Goal: Information Seeking & Learning: Learn about a topic

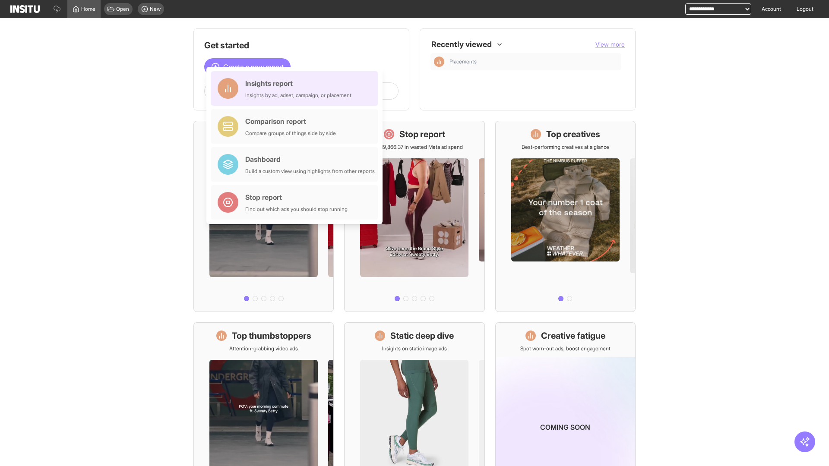
click at [297, 88] on div "Insights report Insights by ad, adset, campaign, or placement" at bounding box center [298, 88] width 106 height 21
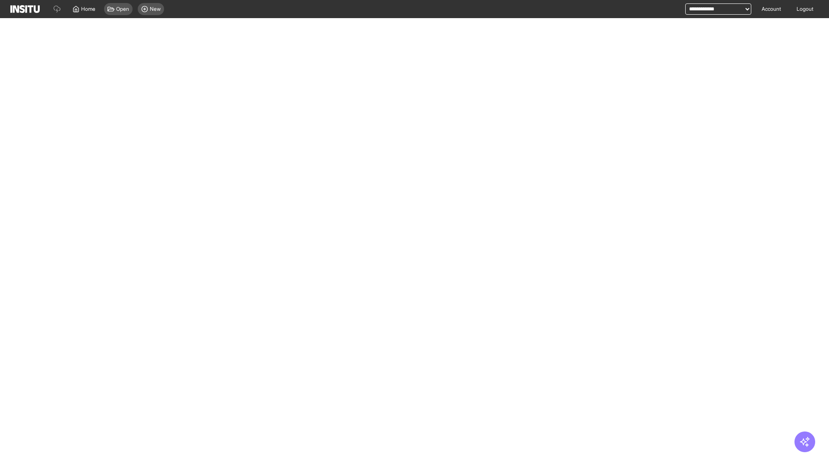
select select "**"
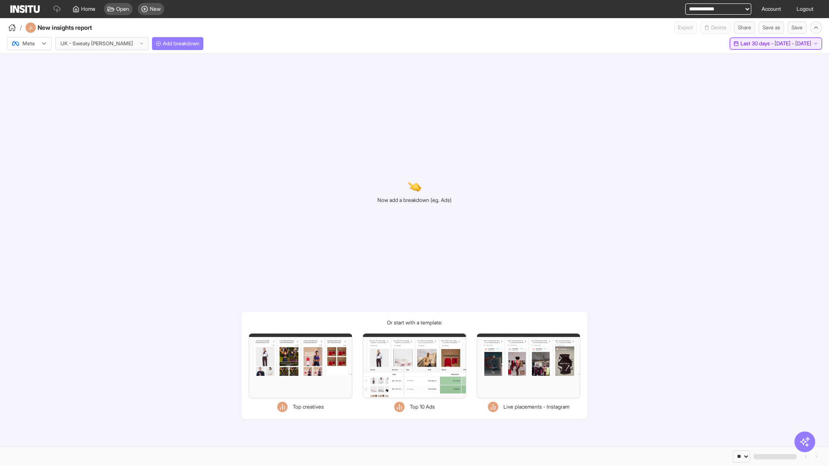
click at [755, 44] on span "Last 30 days - [DATE] - [DATE]" at bounding box center [775, 43] width 71 height 7
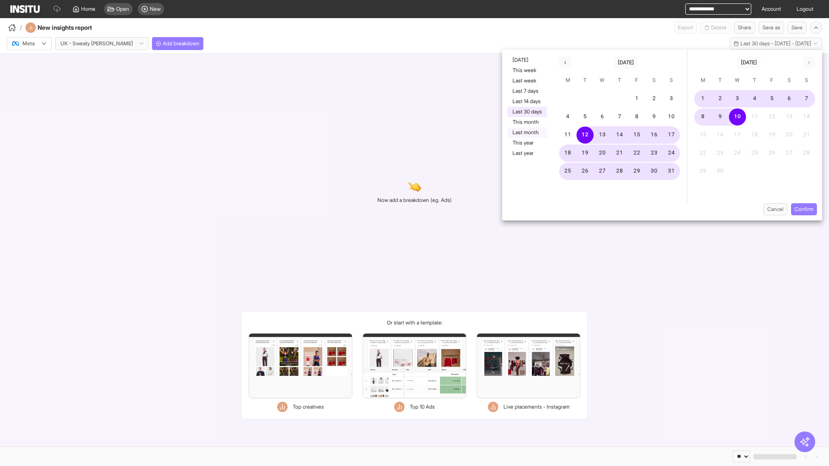
click at [526, 133] on button "Last month" at bounding box center [527, 132] width 40 height 10
